Goal: Find specific page/section: Locate item on page

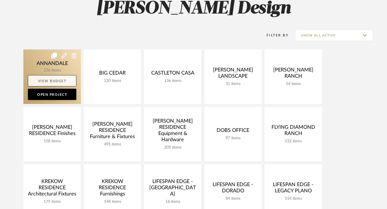
scroll to position [94, 0]
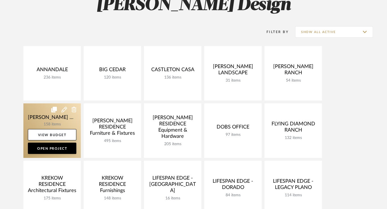
click at [44, 118] on link at bounding box center [52, 130] width 58 height 54
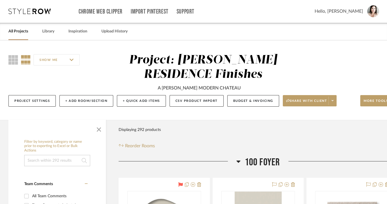
scroll to position [1, 0]
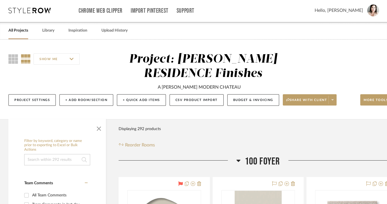
click at [237, 160] on icon at bounding box center [239, 161] width 4 height 2
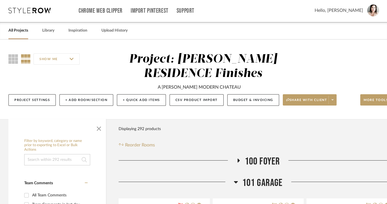
click at [237, 180] on icon at bounding box center [236, 181] width 4 height 7
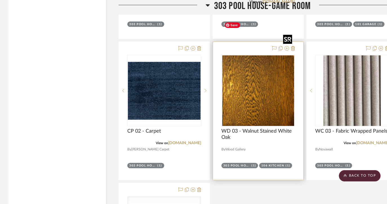
scroll to position [11450, 0]
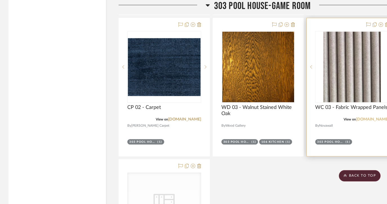
click at [367, 117] on link "[DOMAIN_NAME]" at bounding box center [372, 119] width 33 height 4
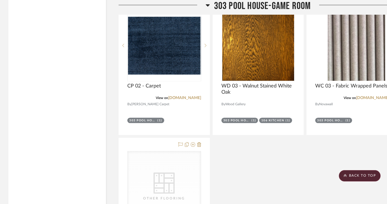
scroll to position [11389, 0]
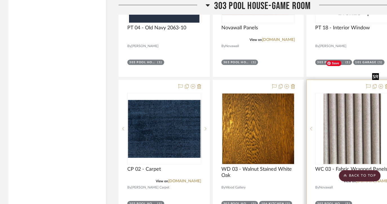
click at [343, 93] on img "0" at bounding box center [353, 128] width 58 height 70
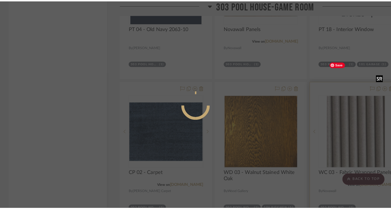
scroll to position [0, 0]
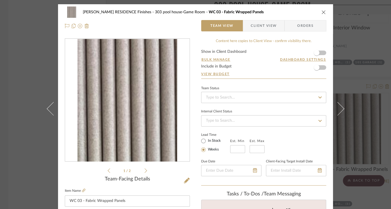
click at [145, 171] on icon at bounding box center [146, 170] width 3 height 5
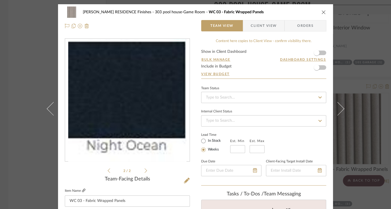
click at [82, 190] on icon at bounding box center [83, 189] width 3 height 3
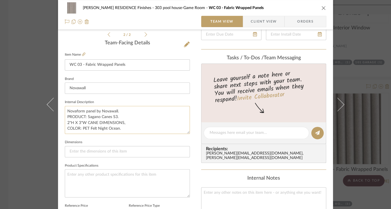
scroll to position [137, 0]
click at [65, 108] on textarea "Novaform panel by Novawall. PRODUCT: Sagano Canes S3. 2"H X 3"W CANE DIMENSIONS…" at bounding box center [127, 119] width 125 height 28
drag, startPoint x: 65, startPoint y: 108, endPoint x: 125, endPoint y: 129, distance: 62.7
click at [125, 129] on textarea "Novaform panel by Novawall. PRODUCT: Sagano Canes S3. 2"H X 3"W CANE DIMENSIONS…" at bounding box center [127, 119] width 125 height 28
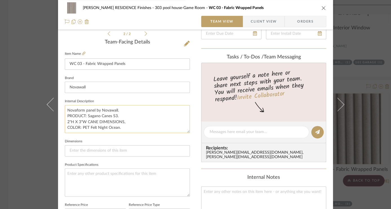
drag, startPoint x: 123, startPoint y: 127, endPoint x: 64, endPoint y: 109, distance: 61.7
click at [65, 109] on textarea "Novaform panel by Novawall. PRODUCT: Sagano Canes S3. 2"H X 3"W CANE DIMENSIONS…" at bounding box center [127, 119] width 125 height 28
click at [347, 116] on div "[PERSON_NAME] RESIDENCE Finishes 303 pool house-Game Room WC 03 - Fabric Wrappe…" at bounding box center [195, 104] width 391 height 209
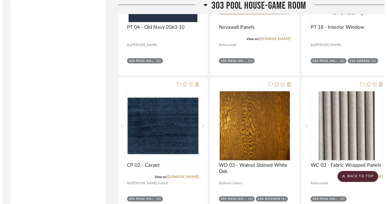
scroll to position [11389, 0]
